Goal: Task Accomplishment & Management: Complete application form

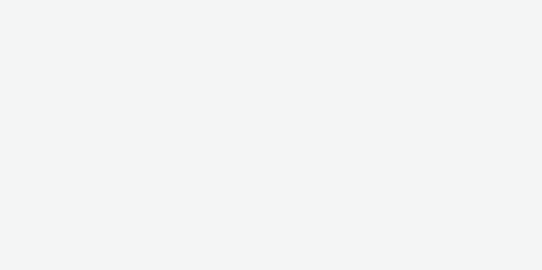
select select "d57a0b46-ef33-4938-977b-e6d07593e41f"
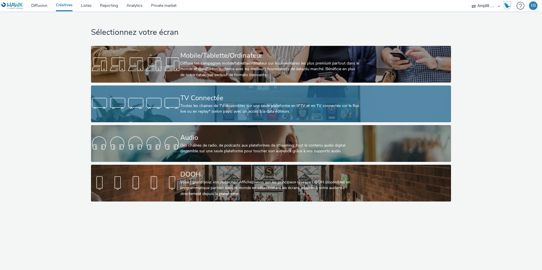
click at [192, 103] on div "Toutes les chaines de TV disponibles sur une seule plateforme en IPTV et en TV …" at bounding box center [269, 109] width 179 height 12
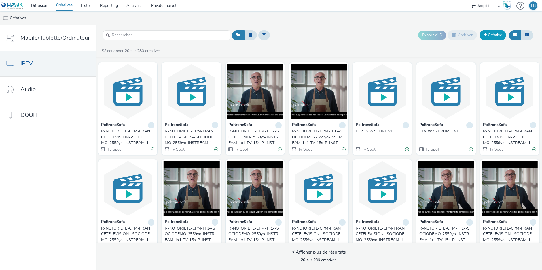
click at [484, 35] on span at bounding box center [484, 35] width 3 height 4
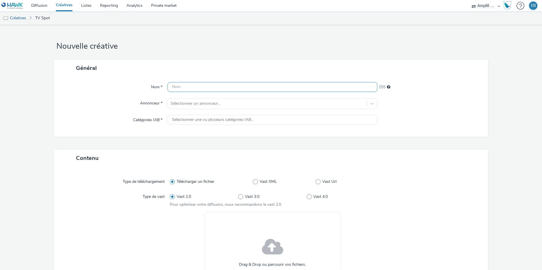
paste input "R-NOTORIETE-CPM-FRANCETELEVISION--SOCIODEMO-2559yo-INSTREAM-1x1-TV-15s-P-INSTRE…"
click at [201, 86] on input "R-NOTORIETE-CPM-FRANCETELEVISION--SOCIODEMO-2559yo-INSTREAM-1x1-TV-15s-P-INSTRE…" at bounding box center [272, 87] width 210 height 10
click at [255, 90] on input "R-NOTORIETE-CPM-FRANCETELEVISION--SOCIODEMO-2559yo-INSTREAM-1x1-TV-15s-P-INSTRE…" at bounding box center [272, 87] width 210 height 10
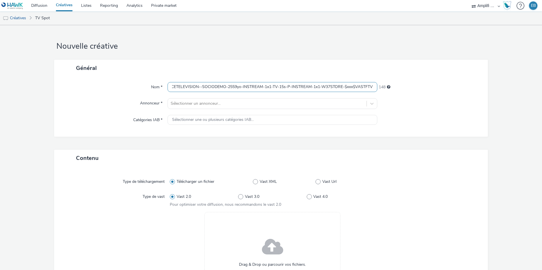
click at [327, 90] on input "R-NOTORIETE-CPM-FRANCETELEVISION--SOCIODEMO-2559yo-INSTREAM-1x1-TV-15s-P-INSTRE…" at bounding box center [272, 87] width 210 height 10
drag, startPoint x: 176, startPoint y: 86, endPoint x: 107, endPoint y: 81, distance: 69.6
click at [103, 79] on div "Nom * R-NOTORIETE-CPM-FRANCETELEVISION--SOCIODEMO-2559yo-INSTREAM-1x1-TV-15s-P-…" at bounding box center [270, 106] width 433 height 60
click at [192, 89] on input "R-NOTORIETE-CPM-FRANCETELEVISION--SOCIODEMO-2559yo-INSTREAM-1x1-TV-15s-P-INSTRE…" at bounding box center [272, 87] width 210 height 10
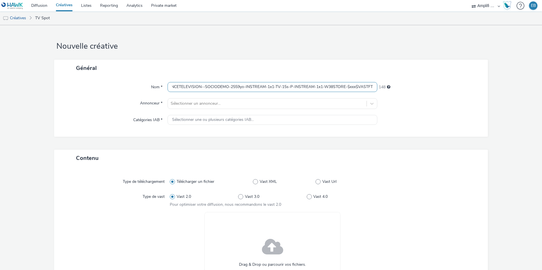
scroll to position [0, 52]
drag, startPoint x: 170, startPoint y: 84, endPoint x: 378, endPoint y: 85, distance: 207.6
click at [378, 85] on div "Nom * R-NOTORIETE-CPM-FRANCETELEVISION--SOCIODEMO-2559yo-INSTREAM-1x1-TV-15s-P-…" at bounding box center [271, 87] width 422 height 10
type input "R-NOTORIETE-CPM-FRANCETELEVISION--SOCIODEMO-2559yo-INSTREAM-1x1-TV-15s-P-INSTRE…"
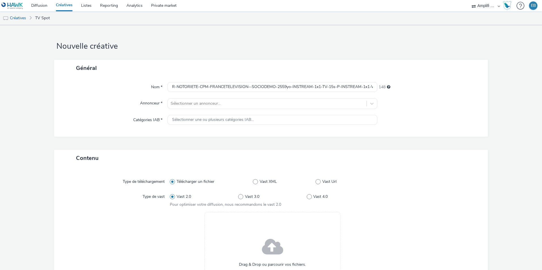
click at [261, 45] on h1 "Nouvelle créative" at bounding box center [270, 46] width 433 height 11
click at [201, 101] on div at bounding box center [267, 103] width 193 height 7
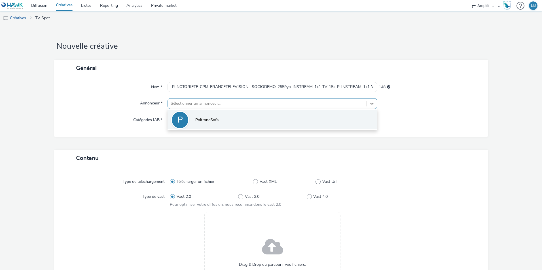
click at [204, 128] on li "P PoltroneSofa" at bounding box center [272, 119] width 210 height 19
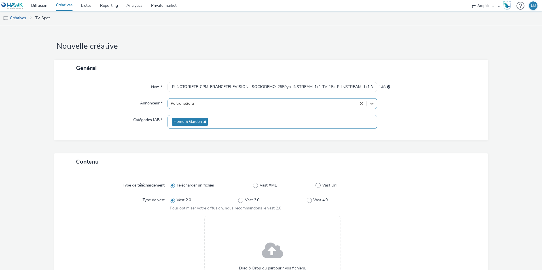
click at [202, 120] on span "Home & Garden" at bounding box center [190, 122] width 36 height 8
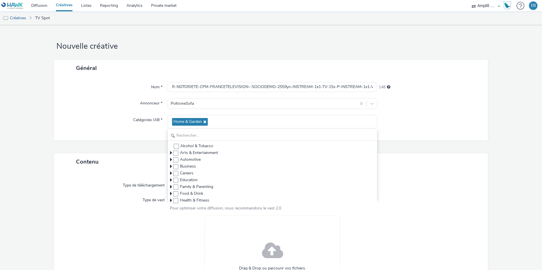
click at [130, 129] on div "Nom * R-NOTORIETE-CPM-FRANCETELEVISION--SOCIODEMO-2559yo-INSTREAM-1x1-TV-15s-P-…" at bounding box center [270, 108] width 433 height 64
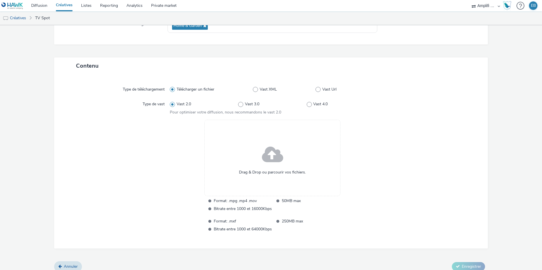
scroll to position [102, 0]
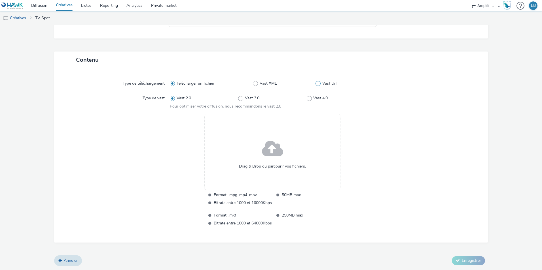
click at [317, 83] on span at bounding box center [317, 83] width 5 height 5
click at [317, 83] on input "Vast Url" at bounding box center [317, 84] width 4 height 4
radio input "false"
radio input "true"
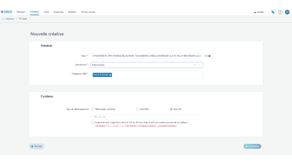
scroll to position [0, 0]
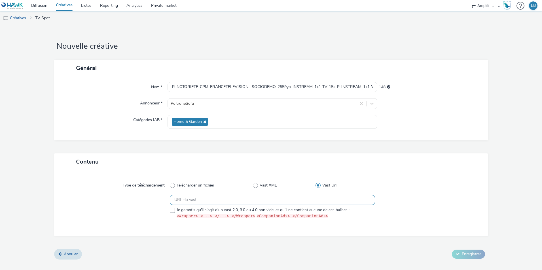
click at [175, 201] on input "text" at bounding box center [272, 200] width 205 height 10
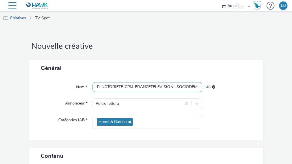
click at [170, 87] on input "R-NOTORIETE-CPM-FRANCETELEVISION--SOCIODEMO-2559yo-INSTREAM-1x1-TV-15s-P-INSTRE…" at bounding box center [148, 87] width 110 height 10
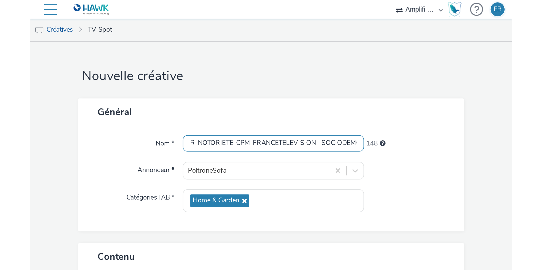
scroll to position [0, 152]
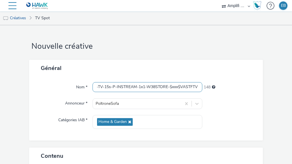
drag, startPoint x: 101, startPoint y: 87, endPoint x: 222, endPoint y: 88, distance: 120.9
click at [222, 88] on div "Nom * R-NOTORIETE-CPM-FRANCETELEVISION--SOCIODEMO-2559yo-INSTREAM-1x1-TV-15s-P-…" at bounding box center [146, 87] width 223 height 10
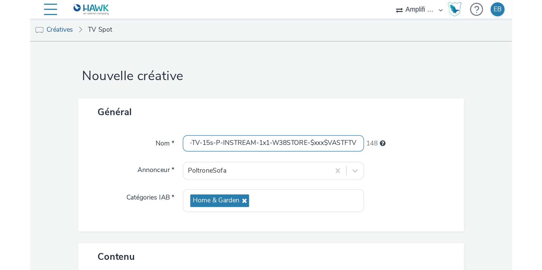
scroll to position [0, 50]
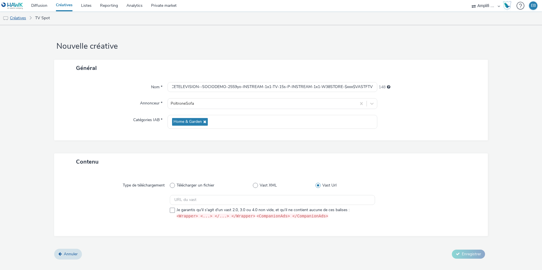
click at [16, 17] on link "Créatives" at bounding box center [14, 18] width 29 height 14
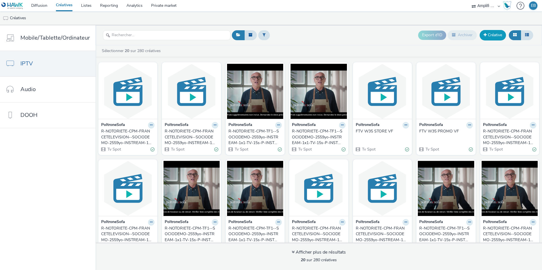
click at [495, 35] on link "Créative" at bounding box center [492, 35] width 26 height 10
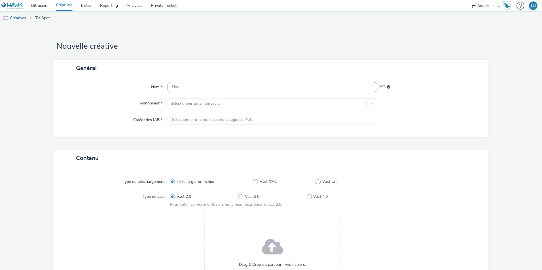
click at [179, 88] on input "text" at bounding box center [272, 87] width 210 height 10
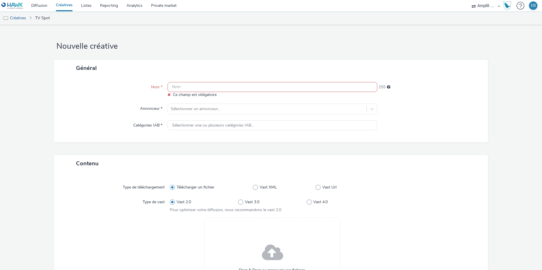
click at [207, 86] on input "text" at bounding box center [272, 87] width 210 height 10
paste input "R-NOTORIETE-CPM-TF1--SOCIODEMO-2559yo-INSTREAM-1x1-TV-15s-P-INSTREAM-1x1-W37Sto…"
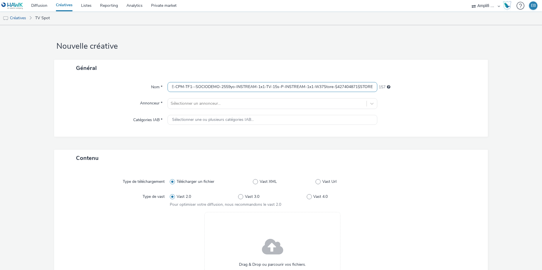
click at [318, 87] on input "R-NOTORIETE-CPM-TF1--SOCIODEMO-2559yo-INSTREAM-1x1-TV-15s-P-INSTREAM-1x1-W37Sto…" at bounding box center [272, 87] width 210 height 10
click at [357, 84] on input "R-NOTORIETE-CPM-TF1--SOCIODEMO-2559yo-INSTREAM-1x1-TV-15s-P-INSTREAM-1x1-W38Sto…" at bounding box center [272, 87] width 210 height 10
drag, startPoint x: 365, startPoint y: 86, endPoint x: 156, endPoint y: 90, distance: 209.1
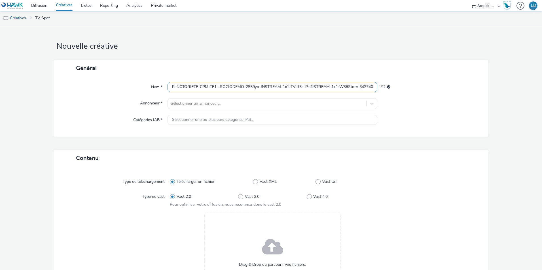
click at [156, 90] on div "Nom * R-NOTORIETE-CPM-TF1--SOCIODEMO-2559yo-INSTREAM-1x1-TV-15s-P-INSTREAM-1x1-…" at bounding box center [271, 87] width 422 height 10
click at [227, 92] on input "R-NOTORIETE-CPM-TF1--SOCIODEMO-2559yo-INSTREAM-1x1-TV-15s-P-INSTREAM-1x1-W38Sto…" at bounding box center [272, 87] width 210 height 10
click at [190, 110] on div "Nom * R-NOTORIETE-CPM-TF1--SOCIODEMO-2559yo-INSTREAM-1x1-TV-15s-P-INSTREAM-1x1-…" at bounding box center [270, 106] width 433 height 60
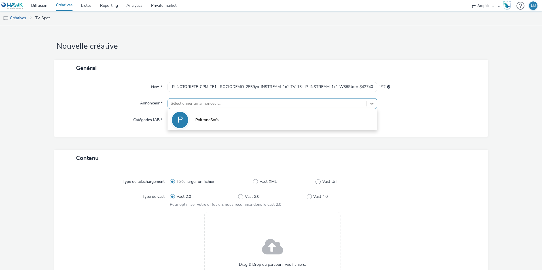
click at [191, 106] on div at bounding box center [267, 103] width 193 height 7
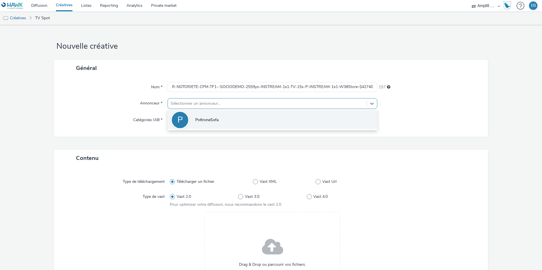
click at [193, 115] on li "P PoltroneSofa" at bounding box center [272, 119] width 210 height 19
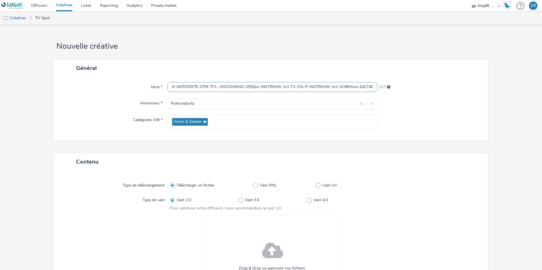
scroll to position [0, 28]
drag, startPoint x: 221, startPoint y: 90, endPoint x: 395, endPoint y: 81, distance: 173.3
click at [395, 81] on div "Nom * R-NOTORIETE-CPM-TF1--SOCIODEMO-2559yo-INSTREAM-1x1-TV-15s-P-INSTREAM-1x1-…" at bounding box center [270, 108] width 433 height 64
click at [230, 90] on input "R-NOTORIETE-CPM-TF1--SOCIODEMO-2559yo-INSTREAM-1x1-TV-15s-P-INSTREAM-1x1-W38Sto…" at bounding box center [272, 87] width 210 height 10
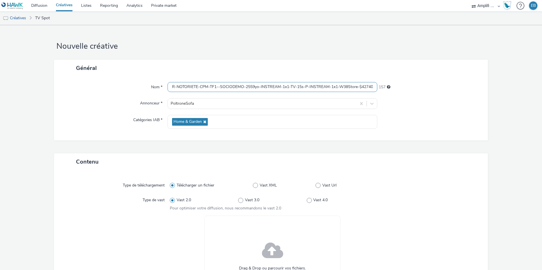
click at [230, 90] on input "R-NOTORIETE-CPM-TF1--SOCIODEMO-2559yo-INSTREAM-1x1-TV-15s-P-INSTREAM-1x1-W38Sto…" at bounding box center [272, 87] width 210 height 10
paste input "$427404871$-P-INSTREAM-1x1-W38Promo"
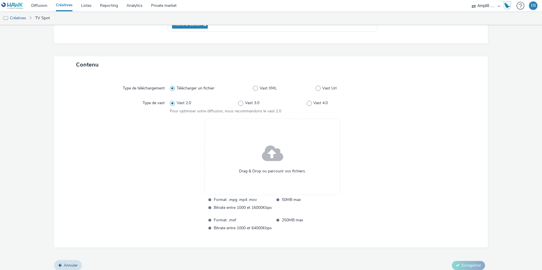
scroll to position [102, 0]
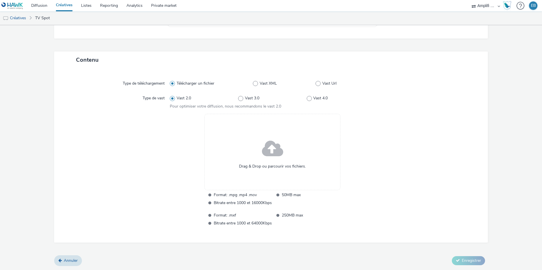
type input "R-NOTORIETE-CPM-TF1--SOCIODEMO-2559yo-INSTREAM-1x1-TV-15s-$427404871$-P-INSTREA…"
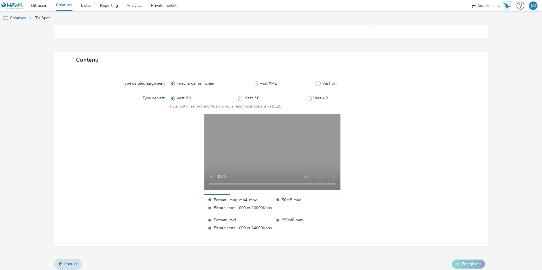
click at [161, 121] on div at bounding box center [116, 173] width 105 height 118
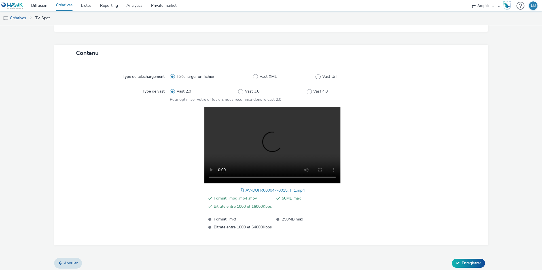
scroll to position [111, 0]
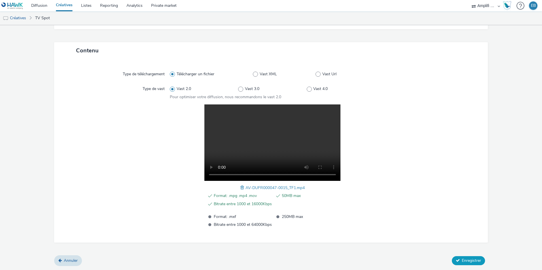
click at [459, 256] on button "Enregistrer" at bounding box center [467, 260] width 33 height 9
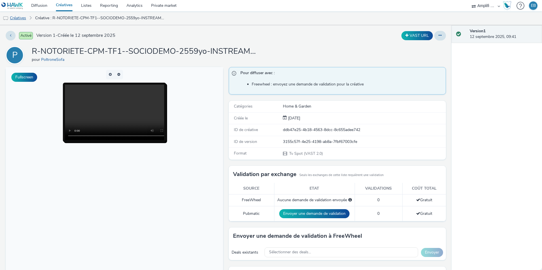
click at [23, 20] on link "Créatives" at bounding box center [14, 18] width 29 height 14
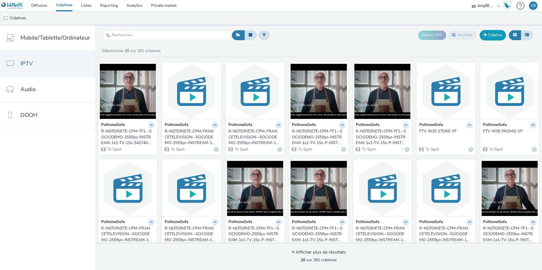
click at [486, 39] on link "Créative" at bounding box center [492, 35] width 26 height 10
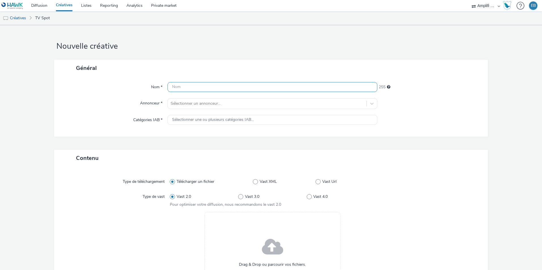
click at [172, 90] on input "text" at bounding box center [272, 87] width 210 height 10
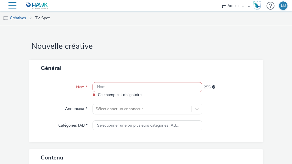
paste input "R-NOTORIETE-CPM-TF1--SOCIODEMO-2559yo-INSTREAM-1x1-TV-15s-$427404871$-P-INSTREA…"
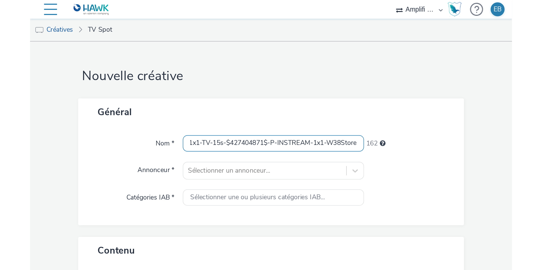
scroll to position [0, 16]
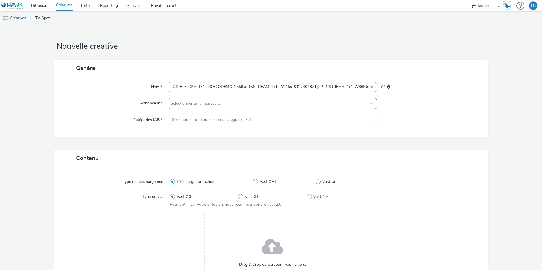
type input "R-NOTORIETE-CPM-TF1--SOCIODEMO-2559yo-INSTREAM-1x1-TV-15s-$427404871$-P-INSTREA…"
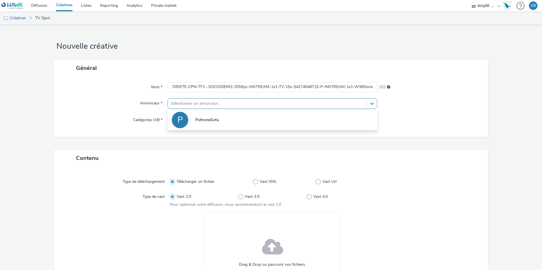
click at [235, 105] on div at bounding box center [267, 103] width 193 height 7
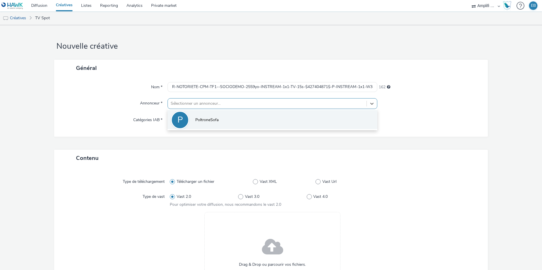
click at [234, 121] on li "P PoltroneSofa" at bounding box center [272, 119] width 210 height 19
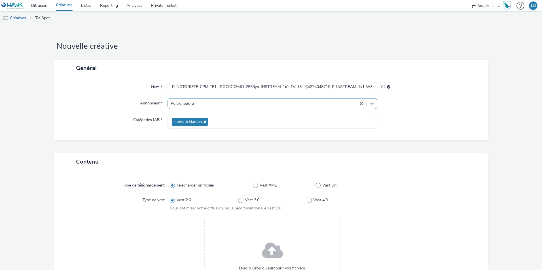
click at [234, 121] on div "Home & Garden" at bounding box center [272, 122] width 210 height 14
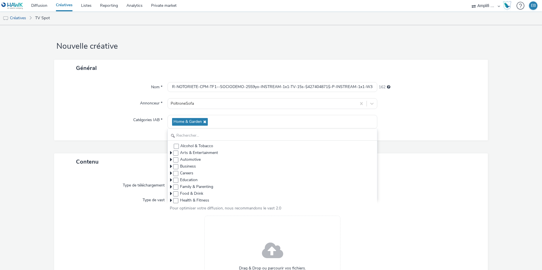
click at [64, 151] on div "Général Nom * R-NOTORIETE-CPM-TF1--SOCIODEMO-2559yo-INSTREAM-1x1-TV-15s-$427404…" at bounding box center [270, 107] width 433 height 94
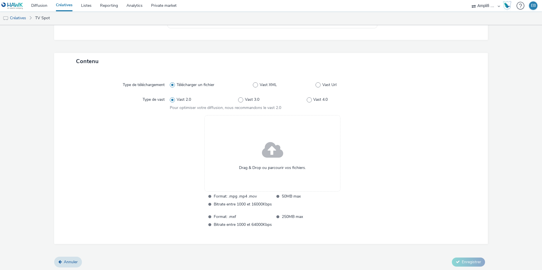
scroll to position [102, 0]
click at [253, 151] on div "Drag & Drop ou parcourir vos fichiers." at bounding box center [272, 152] width 136 height 76
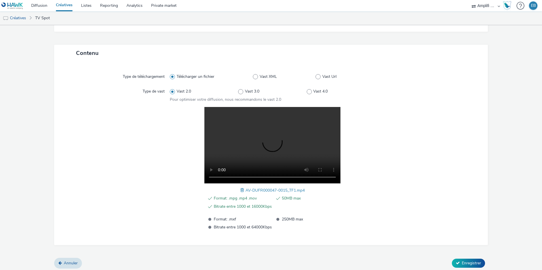
scroll to position [111, 0]
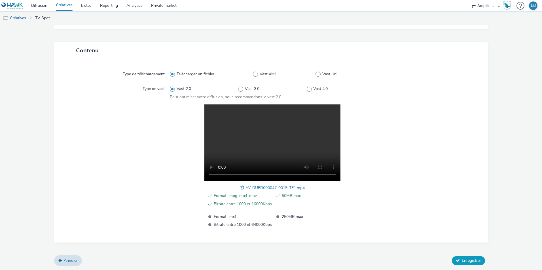
click at [472, 259] on span "Enregistrer" at bounding box center [470, 260] width 19 height 5
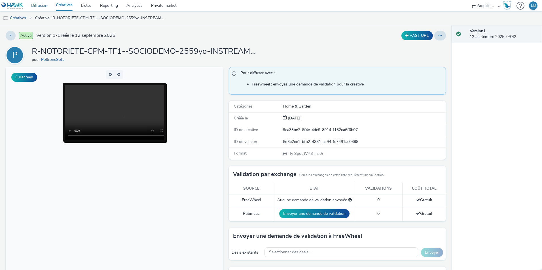
click at [41, 8] on link "Diffusion" at bounding box center [39, 5] width 25 height 11
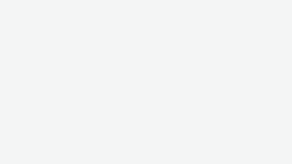
select select "d57a0b46-ef33-4938-977b-e6d07593e41f"
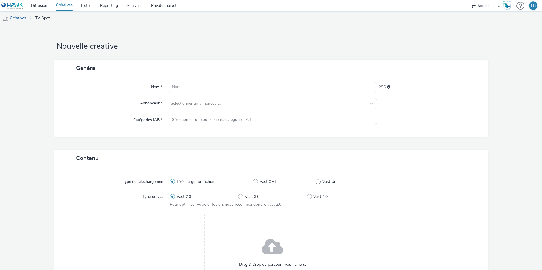
click at [25, 20] on link "Créatives" at bounding box center [14, 18] width 29 height 14
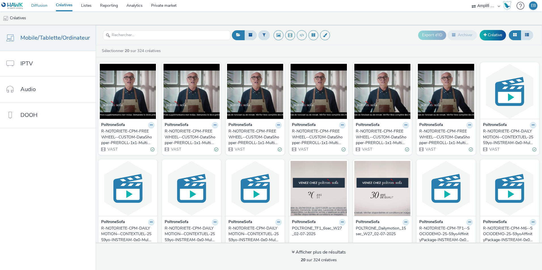
click at [45, 10] on link "Diffusion" at bounding box center [39, 5] width 25 height 11
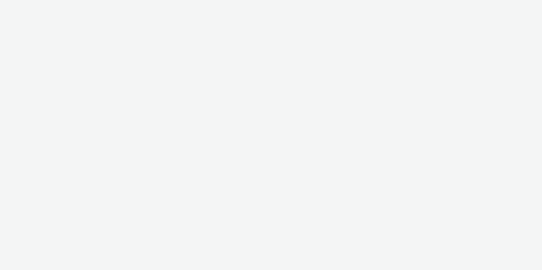
select select "d57a0b46-ef33-4938-977b-e6d07593e41f"
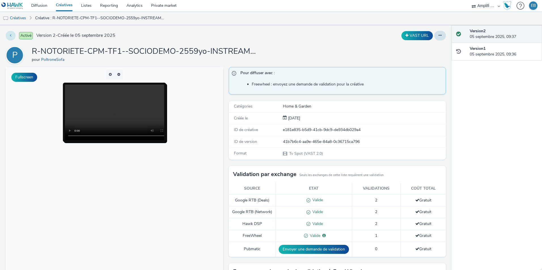
click at [14, 35] on button at bounding box center [11, 36] width 10 height 10
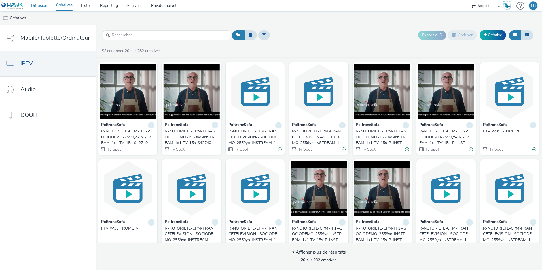
click at [46, 8] on link "Diffusion" at bounding box center [39, 5] width 25 height 11
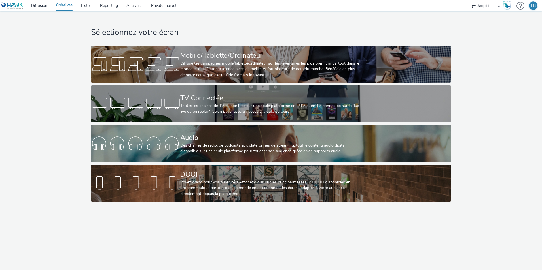
select select "d57a0b46-ef33-4938-977b-e6d07593e41f"
click at [33, 8] on link "Diffusion" at bounding box center [39, 5] width 25 height 11
